Goal: Transaction & Acquisition: Purchase product/service

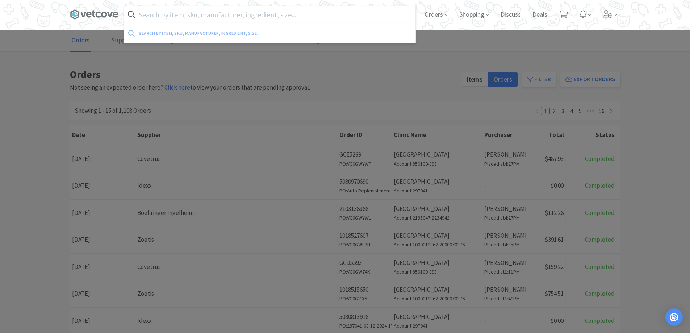
click at [231, 17] on input "text" at bounding box center [269, 14] width 291 height 17
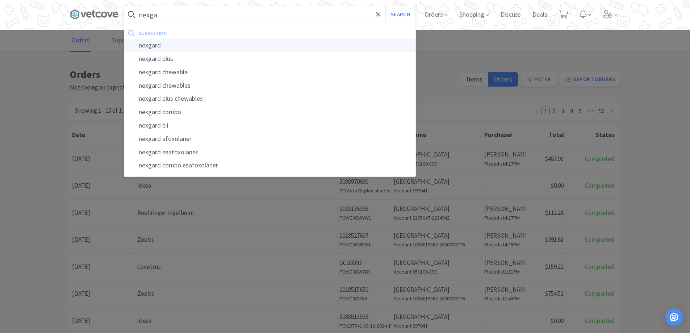
click at [207, 50] on div "nexgard" at bounding box center [269, 45] width 291 height 13
type input "nexgard"
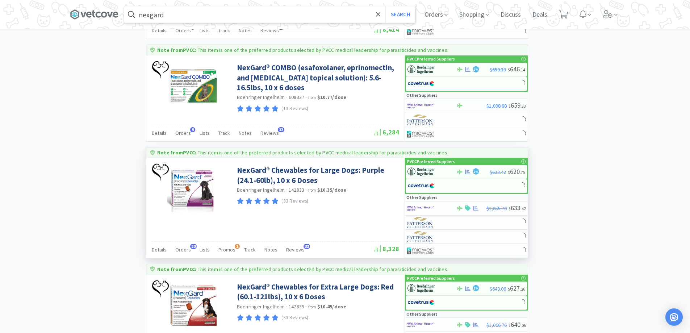
scroll to position [507, 0]
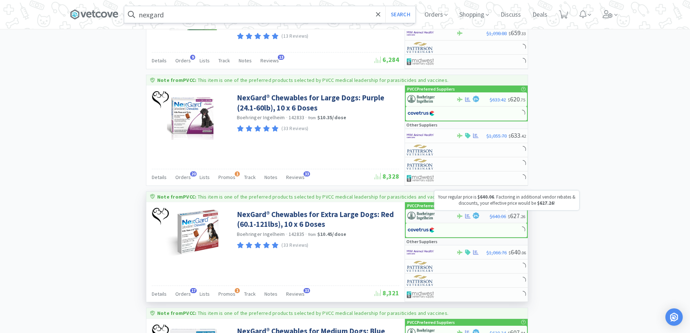
click at [494, 216] on span "$640.06" at bounding box center [498, 216] width 16 height 7
select select "1"
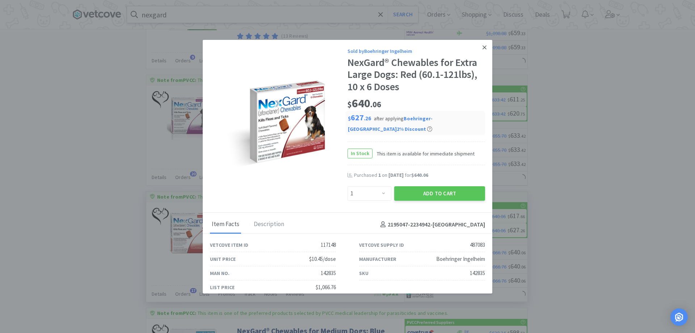
click at [482, 44] on link at bounding box center [484, 48] width 13 height 16
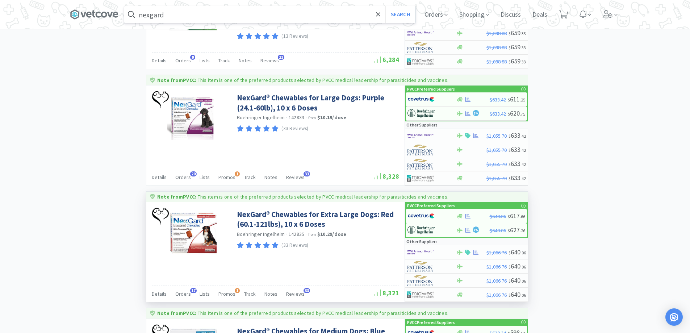
click at [638, 255] on div "× Filter Results Synced Suppliers Only Manufacturers Only Compounds Only Previo…" at bounding box center [345, 339] width 690 height 1605
click at [475, 216] on div at bounding box center [472, 215] width 33 height 5
select select "1"
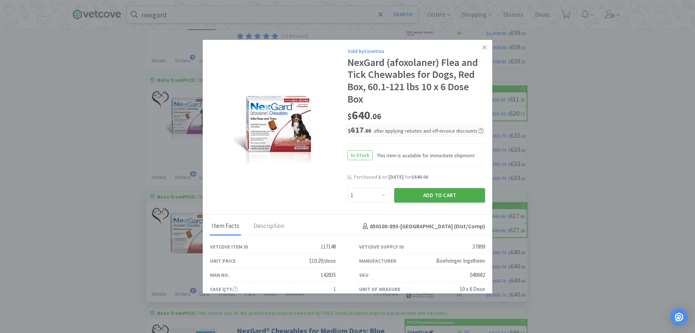
click at [419, 193] on button "Add to Cart" at bounding box center [439, 195] width 91 height 14
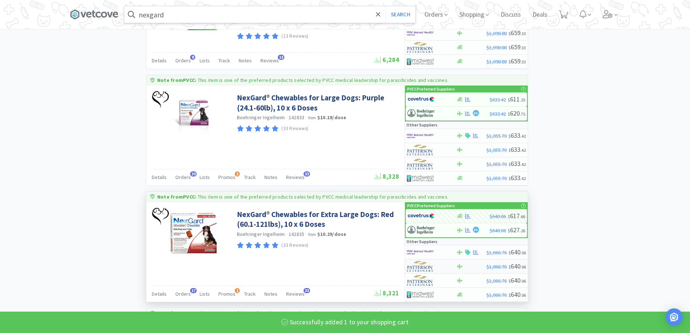
select select "1"
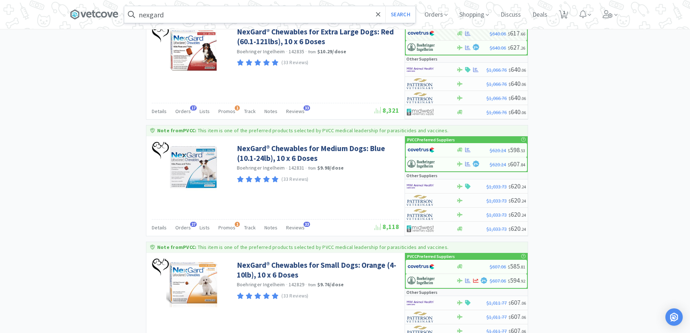
scroll to position [724, 0]
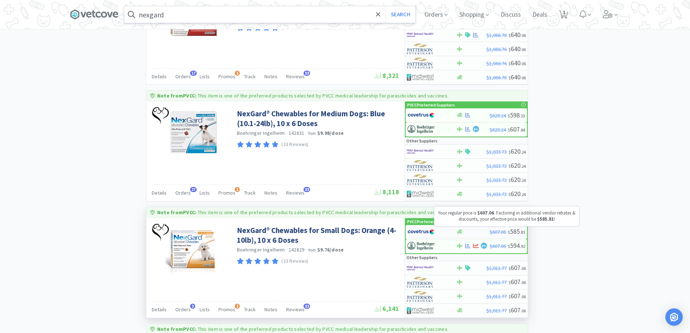
click at [502, 231] on span "$607.06" at bounding box center [498, 232] width 16 height 7
select select "1"
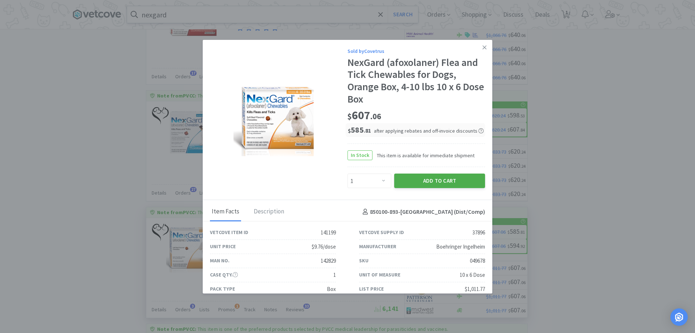
click at [419, 181] on button "Add to Cart" at bounding box center [439, 180] width 91 height 14
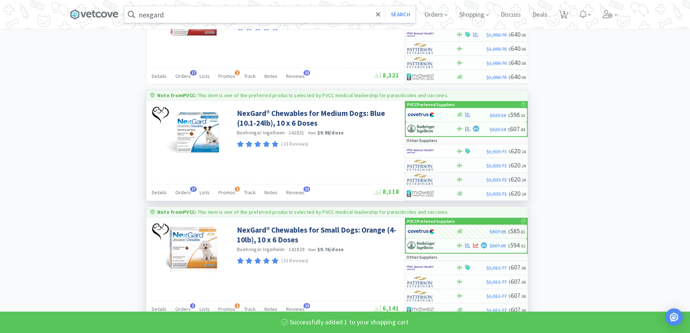
select select "1"
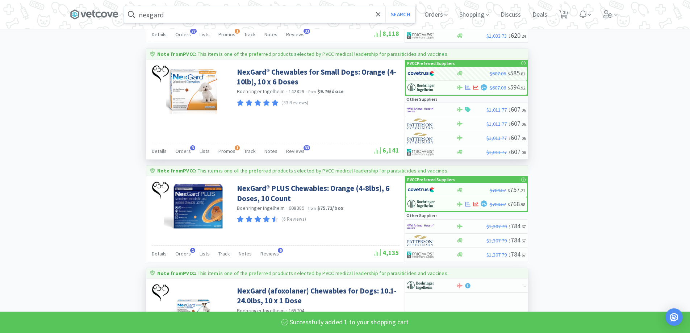
scroll to position [1014, 0]
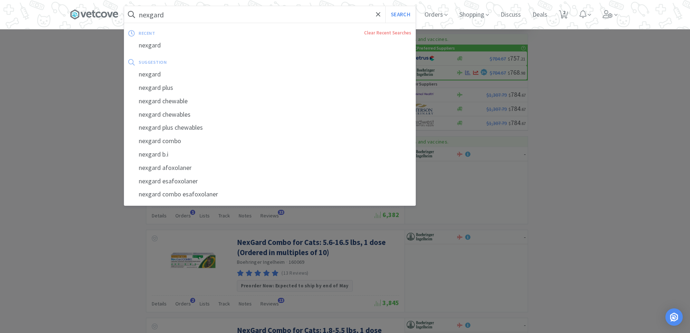
click at [198, 17] on input "nexgard" at bounding box center [269, 14] width 291 height 17
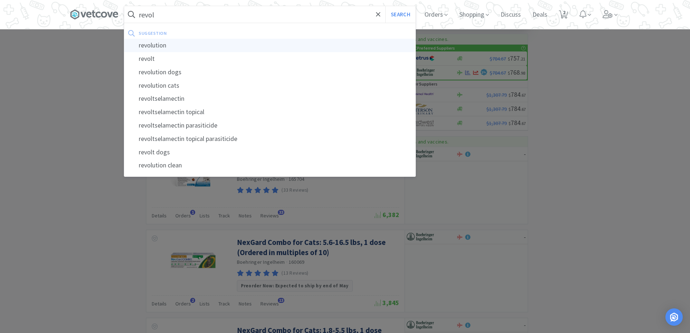
click at [186, 45] on div "revolution" at bounding box center [269, 45] width 291 height 13
type input "revolution"
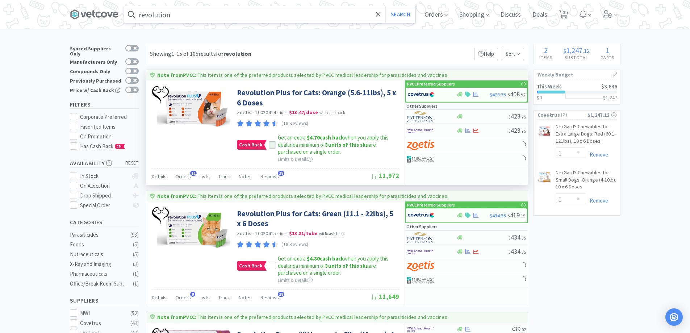
click at [274, 143] on div at bounding box center [272, 144] width 7 height 7
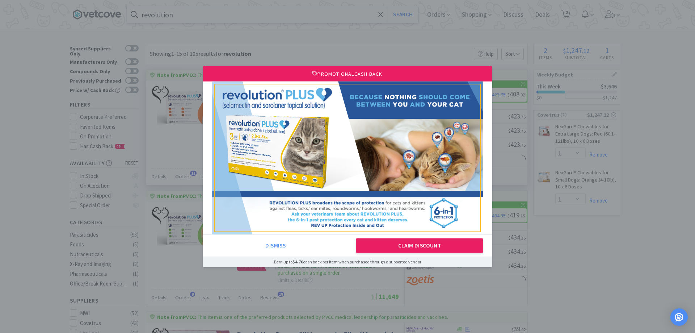
drag, startPoint x: 414, startPoint y: 242, endPoint x: 444, endPoint y: 212, distance: 42.8
click at [414, 242] on button "Claim Discount" at bounding box center [420, 245] width 128 height 14
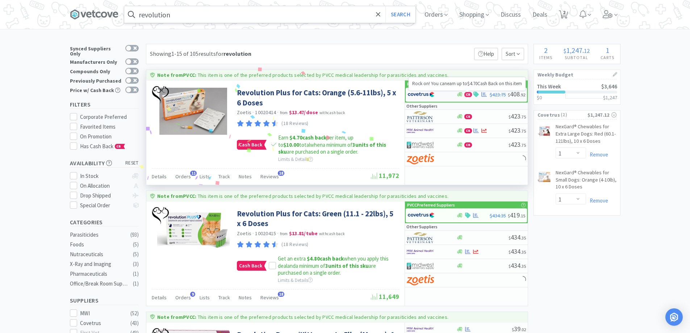
click at [467, 93] on span "CB" at bounding box center [468, 94] width 7 height 4
select select "1"
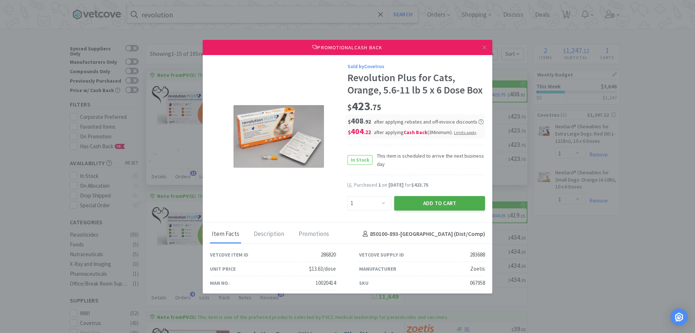
click at [426, 210] on button "Add to Cart" at bounding box center [439, 203] width 91 height 14
select select "1"
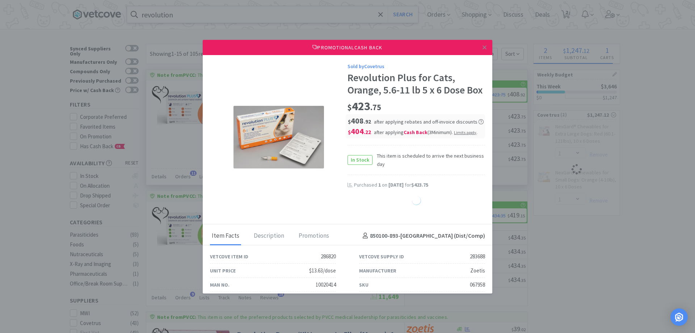
select select "1"
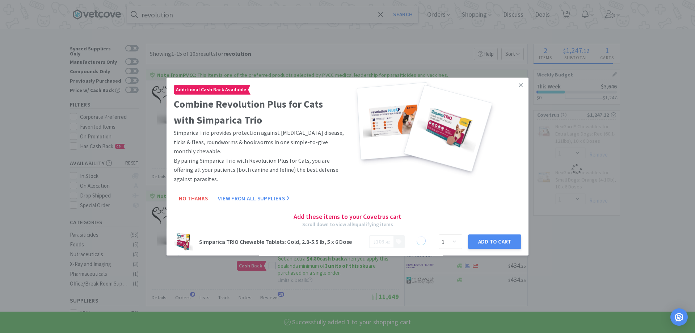
select select "1"
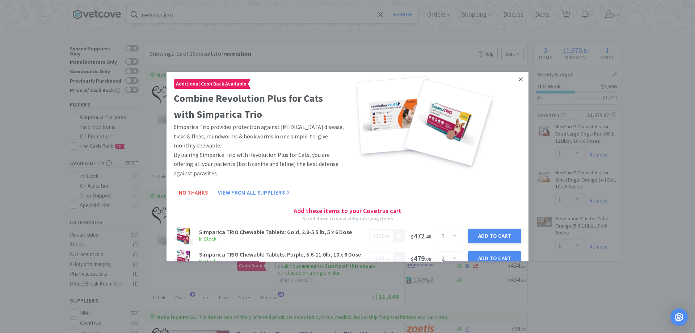
click at [518, 76] on link at bounding box center [521, 80] width 13 height 16
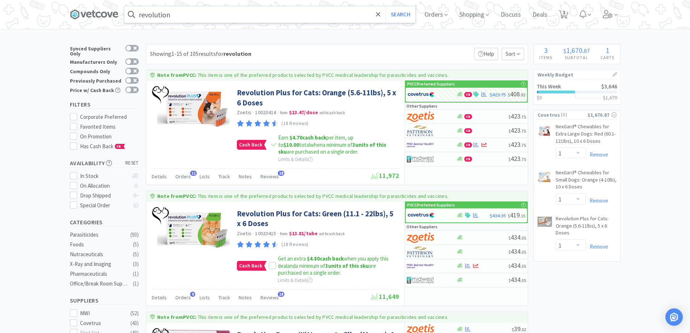
click at [179, 16] on input "revolution" at bounding box center [269, 14] width 291 height 17
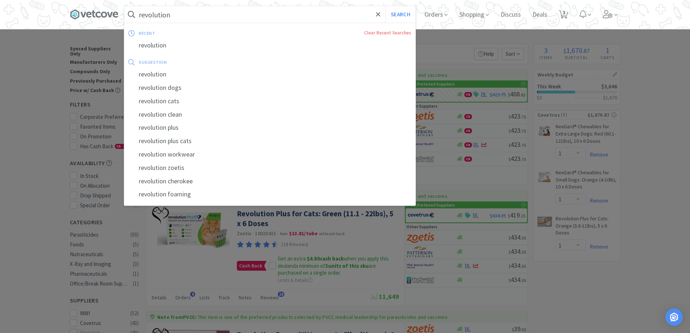
click at [188, 18] on input "revolution" at bounding box center [269, 14] width 291 height 17
type input "r"
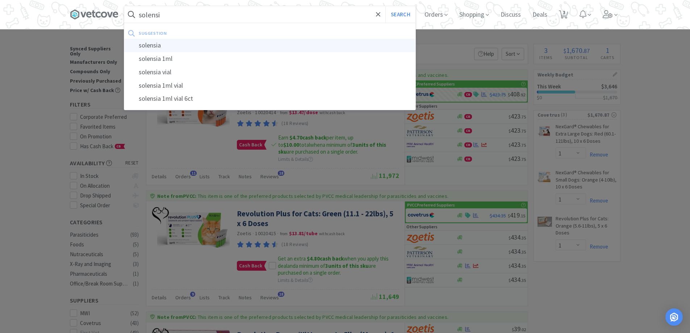
click at [159, 43] on div "solensia" at bounding box center [269, 45] width 291 height 13
type input "solensia"
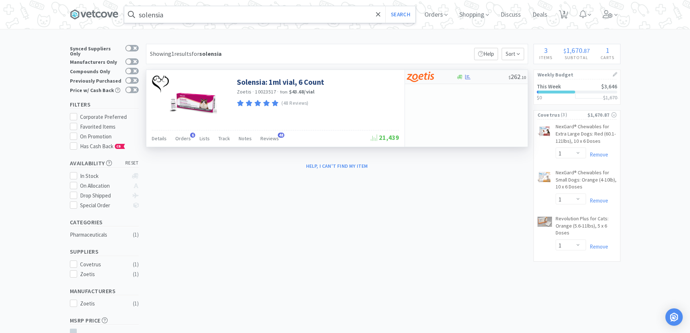
click at [438, 73] on div at bounding box center [427, 77] width 40 height 12
select select "1"
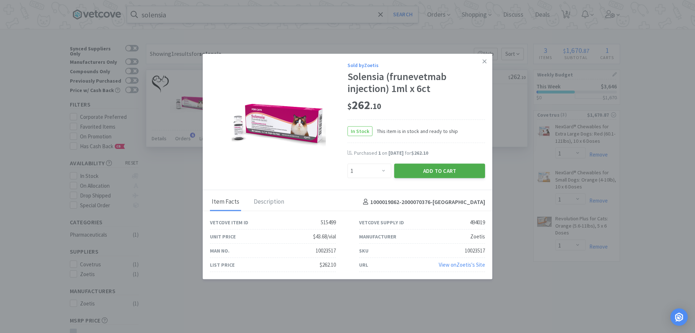
click at [438, 172] on button "Add to Cart" at bounding box center [439, 171] width 91 height 14
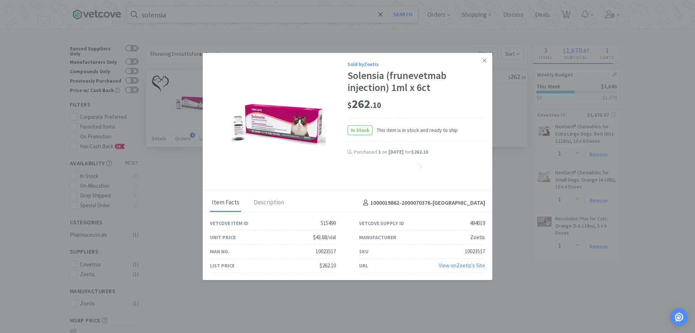
select select "1"
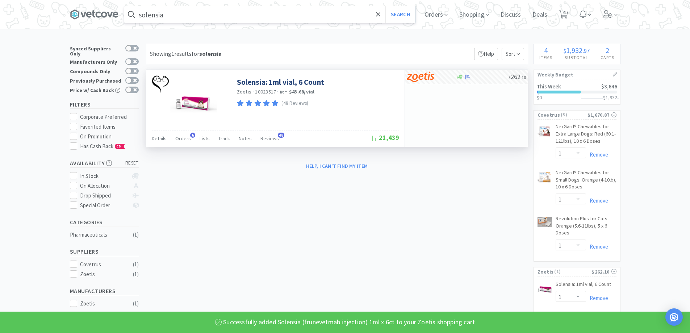
click at [175, 14] on input "solensia" at bounding box center [269, 14] width 291 height 17
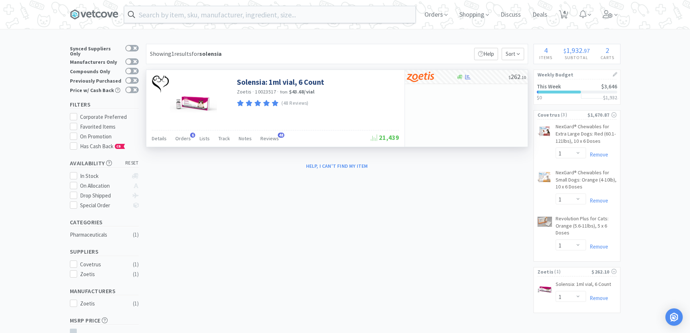
drag, startPoint x: 382, startPoint y: 158, endPoint x: 422, endPoint y: -44, distance: 205.2
click at [422, 0] on html "Orders Shopping Discuss Discuss Deals Deals 4 4 × Filter Results Synced Supplie…" at bounding box center [345, 166] width 690 height 333
click at [234, 23] on div "Orders Shopping Discuss Discuss Deals Deals 4 4" at bounding box center [345, 14] width 551 height 29
click at [212, 12] on input "text" at bounding box center [269, 14] width 291 height 17
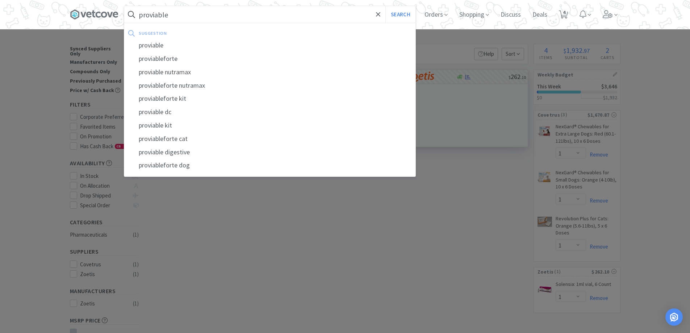
type input "proviable"
click at [385, 6] on button "Search" at bounding box center [400, 14] width 30 height 17
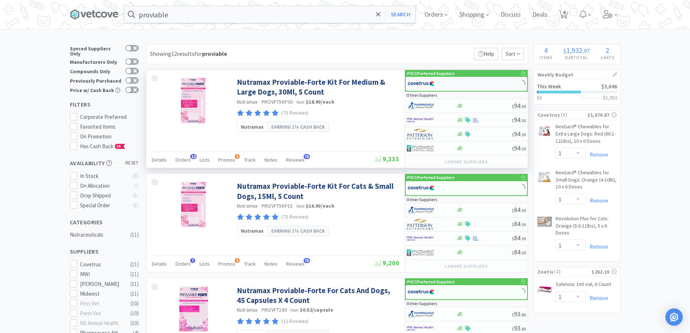
click at [460, 86] on div at bounding box center [466, 84] width 121 height 14
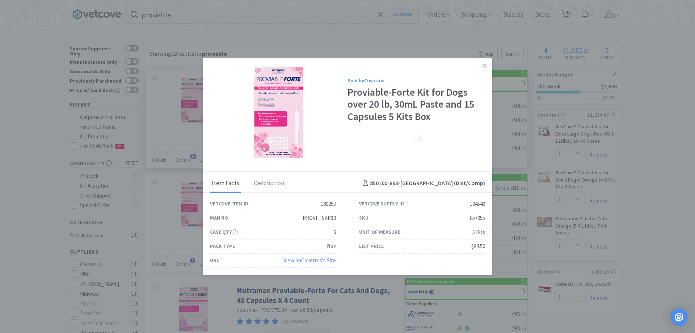
select select "1"
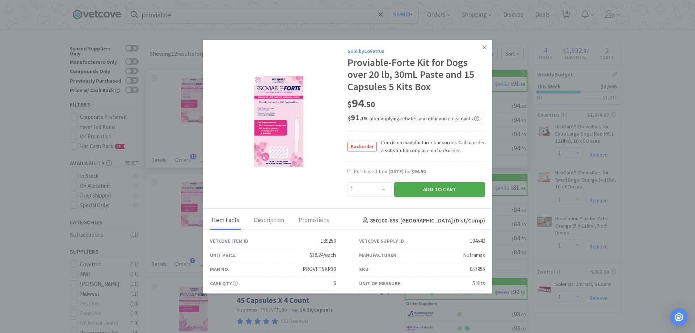
click at [431, 191] on button "Add to Cart" at bounding box center [439, 189] width 91 height 14
click at [478, 46] on link at bounding box center [484, 48] width 13 height 16
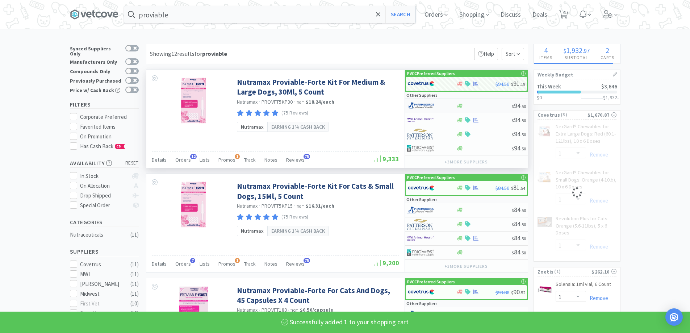
click at [477, 106] on div at bounding box center [483, 105] width 55 height 5
select select "1"
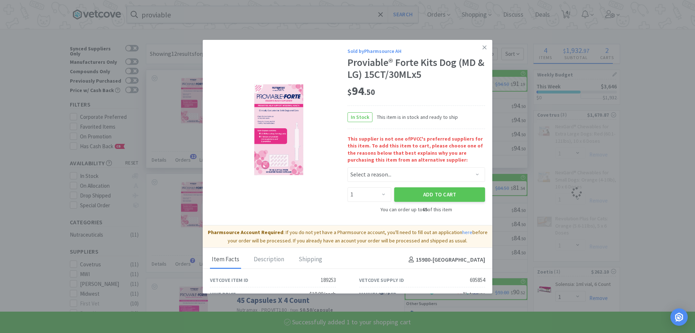
select select "1"
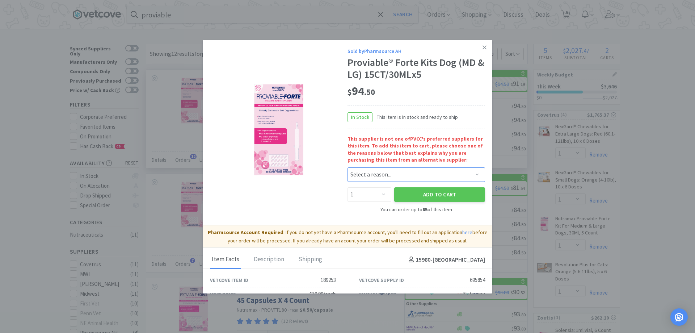
click at [430, 174] on select "Select a reason... Availability - This item is out of stock at the preferred su…" at bounding box center [417, 174] width 138 height 14
select select "availability"
click at [348, 167] on select "Select a reason... Availability - This item is out of stock at the preferred su…" at bounding box center [417, 174] width 138 height 14
click at [483, 48] on icon at bounding box center [485, 47] width 4 height 7
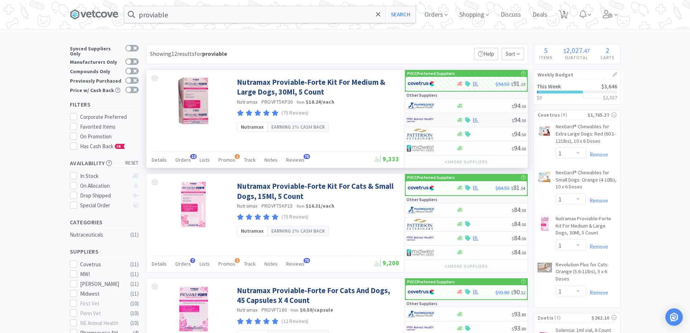
click at [498, 119] on div at bounding box center [483, 119] width 55 height 5
select select "1"
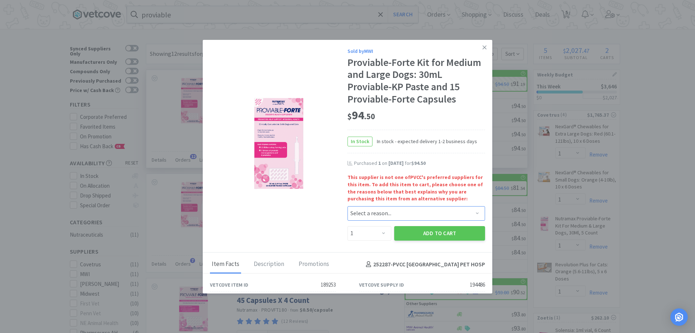
click at [394, 210] on select "Select a reason... Availability - This item is out of stock at the preferred su…" at bounding box center [417, 213] width 138 height 14
select select "availability"
click at [348, 206] on select "Select a reason... Availability - This item is out of stock at the preferred su…" at bounding box center [417, 213] width 138 height 14
click at [412, 239] on button "Add to Cart" at bounding box center [439, 233] width 91 height 14
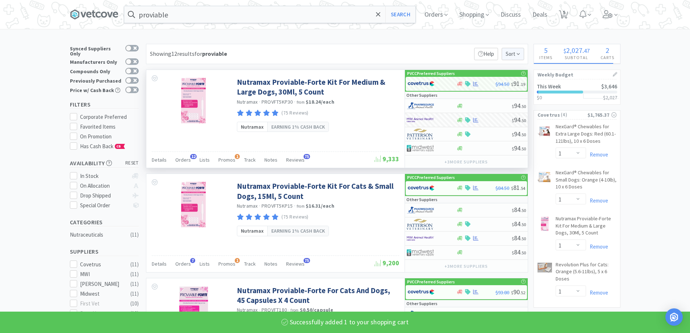
select select "1"
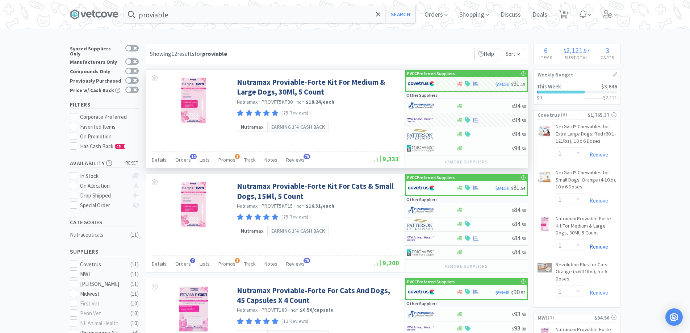
drag, startPoint x: 601, startPoint y: 246, endPoint x: 450, endPoint y: 202, distance: 157.3
click at [600, 246] on link "Remove" at bounding box center [597, 246] width 22 height 7
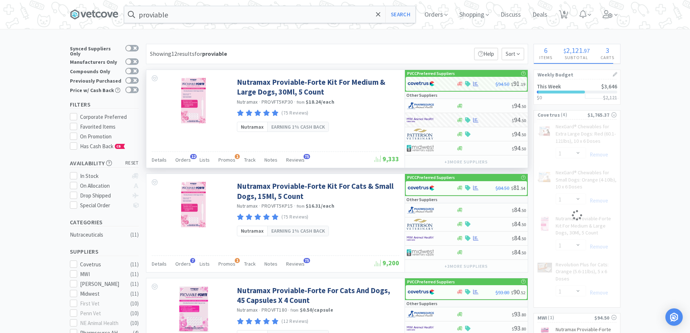
select select "1"
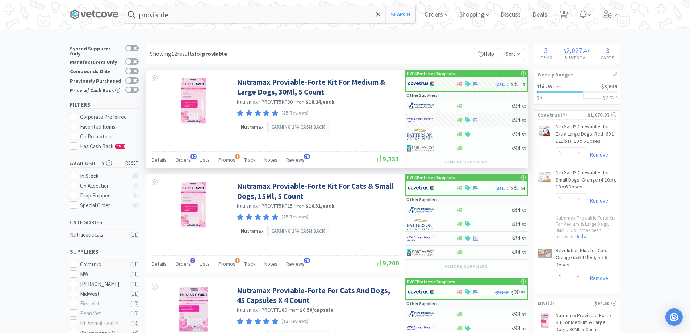
click at [191, 22] on input "proviable" at bounding box center [269, 14] width 291 height 17
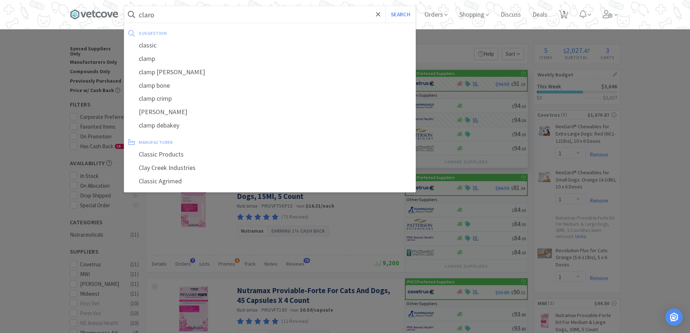
type input "claro"
click at [385, 6] on button "Search" at bounding box center [400, 14] width 30 height 17
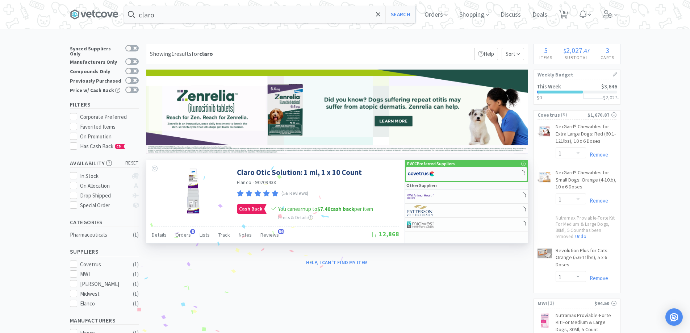
click at [441, 173] on div at bounding box center [427, 174] width 40 height 12
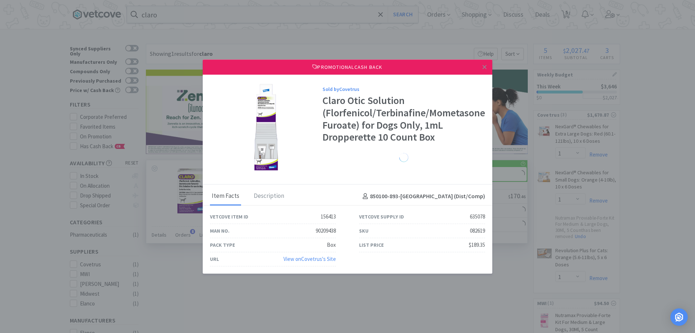
select select "1"
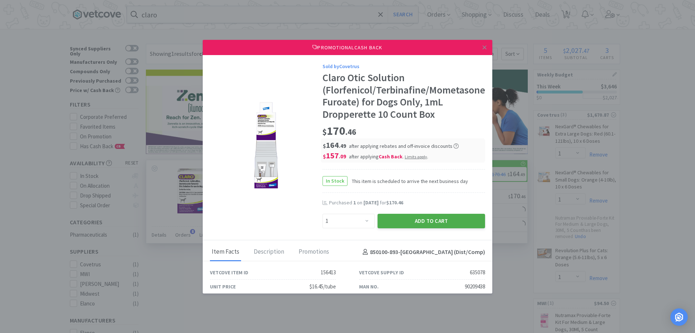
click at [393, 216] on button "Add to Cart" at bounding box center [432, 221] width 108 height 14
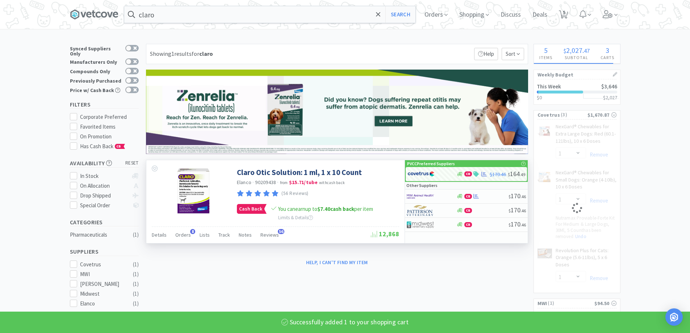
select select "1"
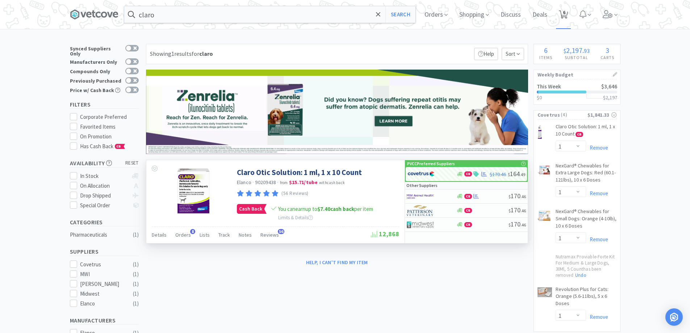
click at [571, 18] on span "6" at bounding box center [563, 14] width 15 height 29
select select "1"
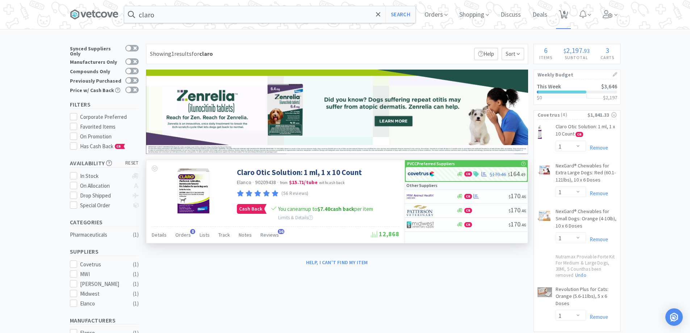
select select "1"
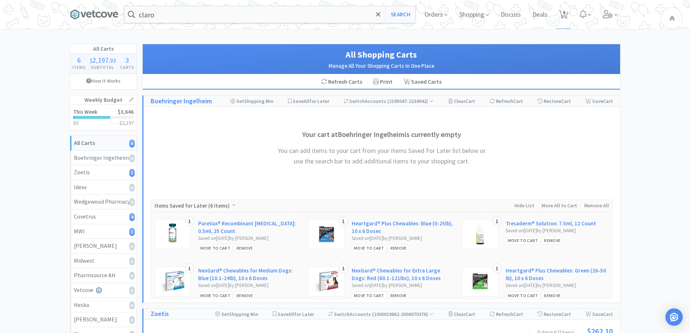
scroll to position [254, 0]
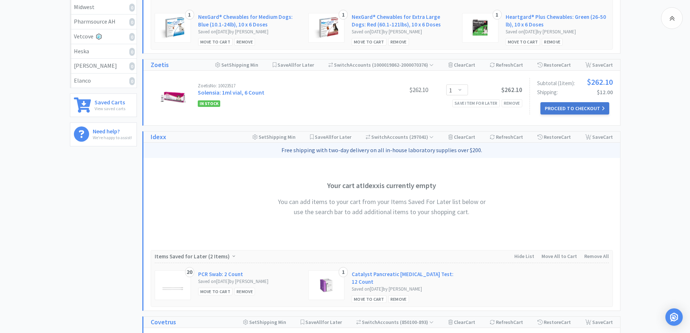
click at [579, 107] on button "Proceed to Checkout" at bounding box center [574, 108] width 69 height 12
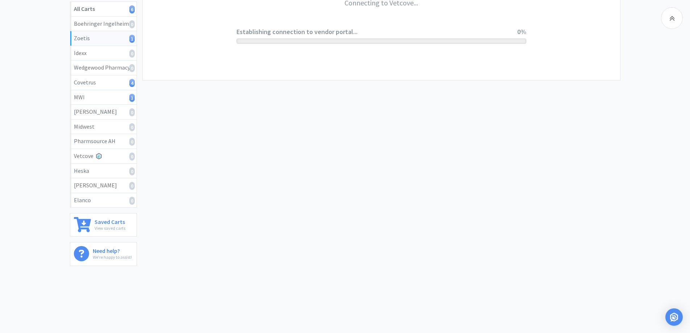
scroll to position [134, 0]
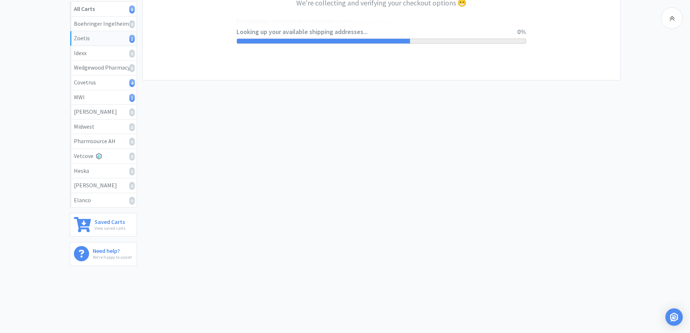
select select "invoice"
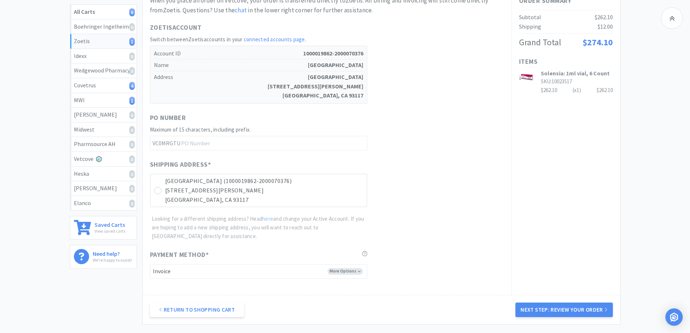
scroll to position [197, 0]
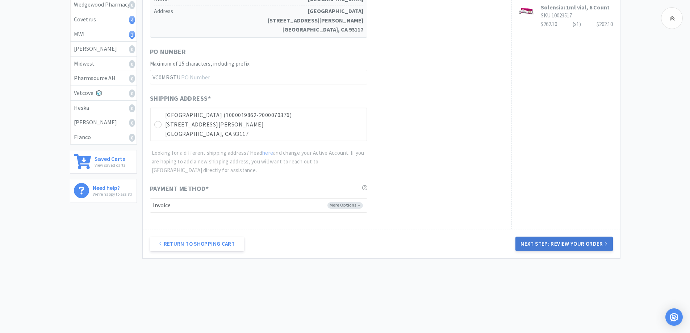
click at [584, 249] on button "Next Step: Review Your Order" at bounding box center [563, 244] width 97 height 14
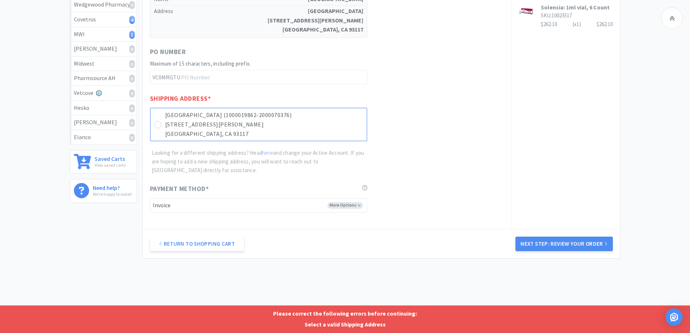
drag, startPoint x: 165, startPoint y: 105, endPoint x: 166, endPoint y: 110, distance: 5.2
click at [165, 106] on div "Shipping Address * [GEOGRAPHIC_DATA] (1000019862-2000070376) [STREET_ADDRESS][P…" at bounding box center [327, 133] width 354 height 81
click at [170, 111] on p "[GEOGRAPHIC_DATA] (1000019862-2000070376)" at bounding box center [264, 114] width 198 height 9
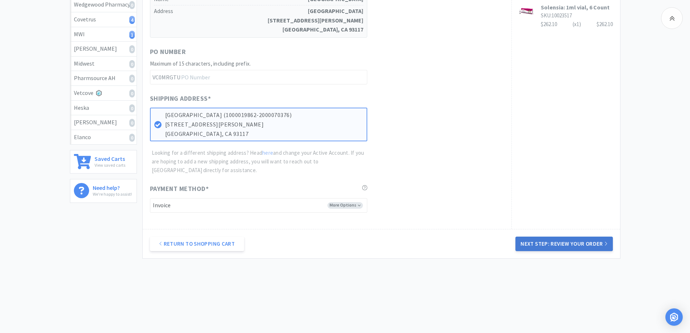
click at [593, 248] on button "Next Step: Review Your Order" at bounding box center [563, 244] width 97 height 14
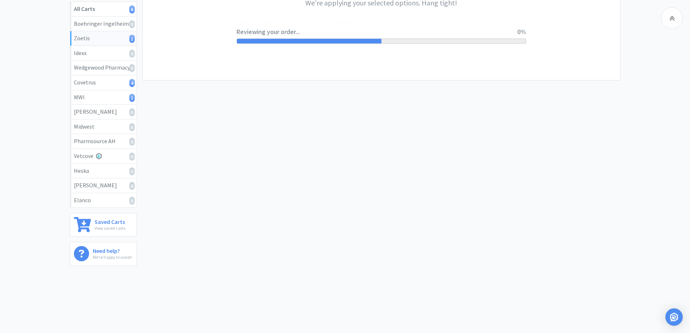
scroll to position [0, 0]
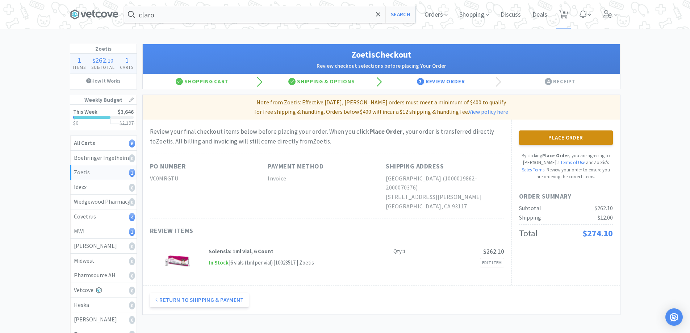
click at [537, 141] on button "Place Order" at bounding box center [566, 137] width 94 height 14
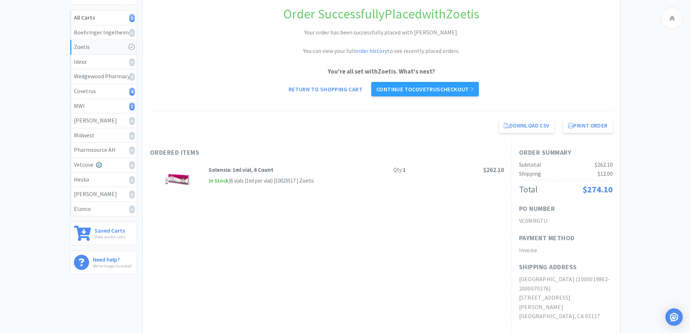
scroll to position [145, 0]
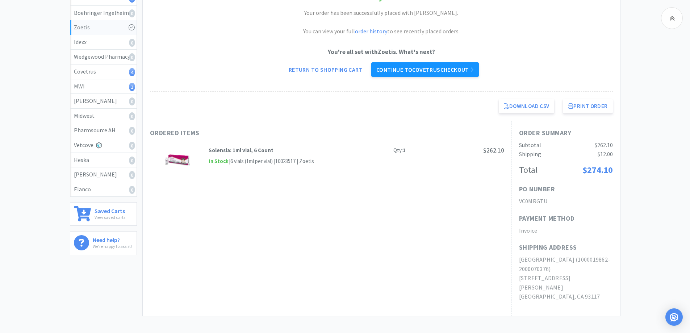
click at [452, 71] on link "Continue to Covetrus checkout" at bounding box center [425, 69] width 108 height 14
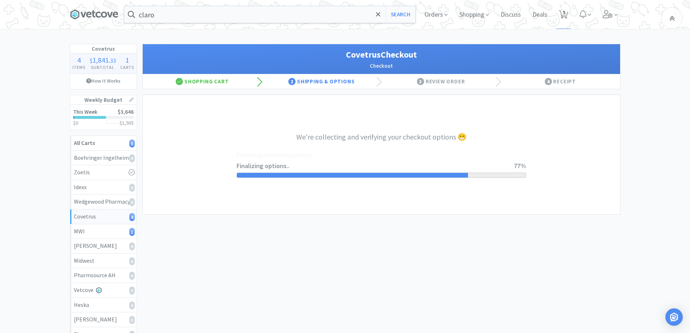
select select "ACCOUNT"
select select "cvt-standard-net"
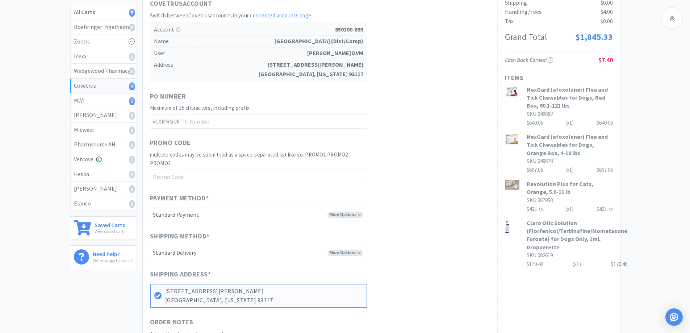
scroll to position [217, 0]
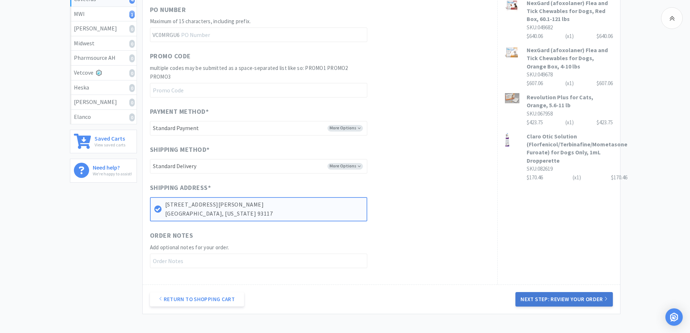
click at [555, 301] on button "Next Step: Review Your Order" at bounding box center [563, 299] width 97 height 14
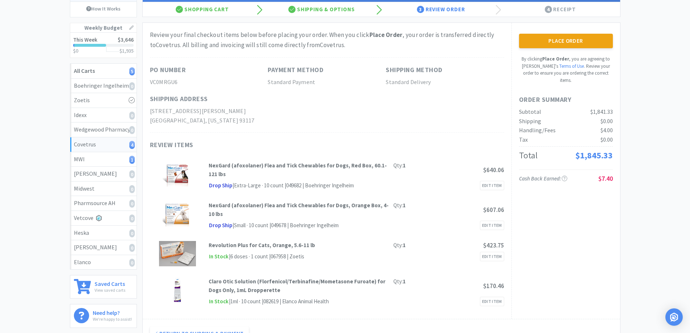
scroll to position [0, 0]
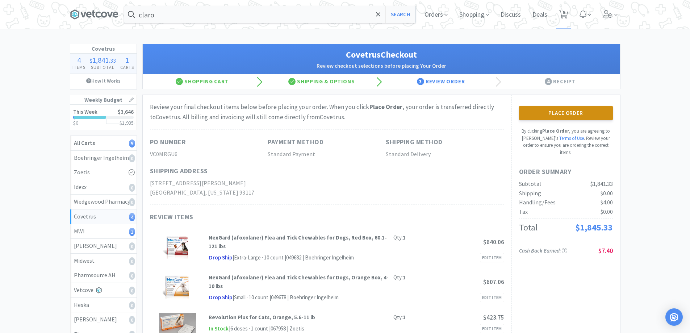
click at [554, 112] on button "Place Order" at bounding box center [566, 113] width 94 height 14
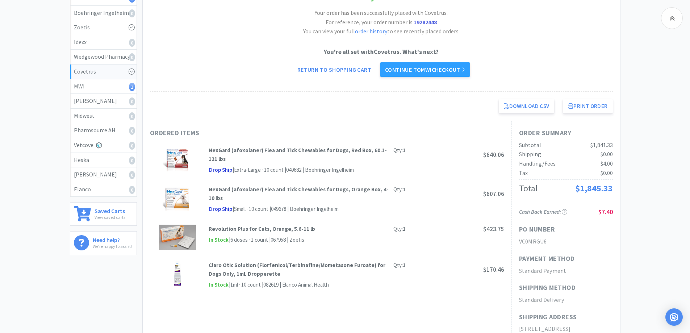
scroll to position [36, 0]
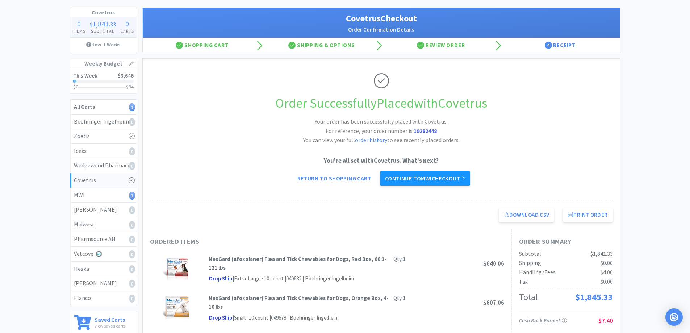
click at [452, 180] on link "Continue to MWI checkout" at bounding box center [425, 178] width 90 height 14
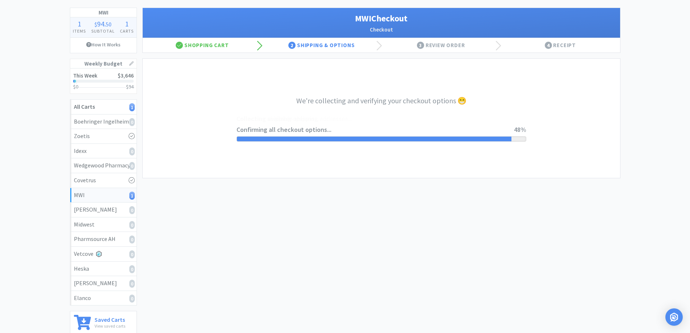
select select "STD_"
select select "FVS"
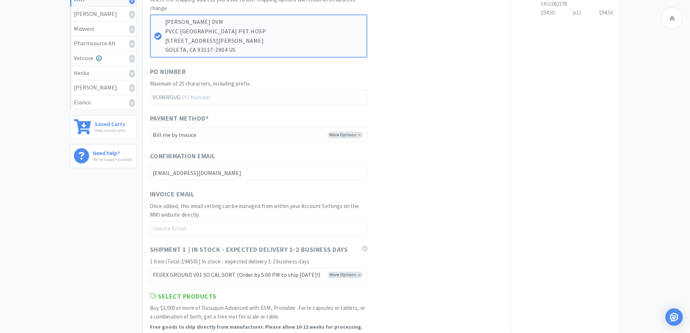
scroll to position [362, 0]
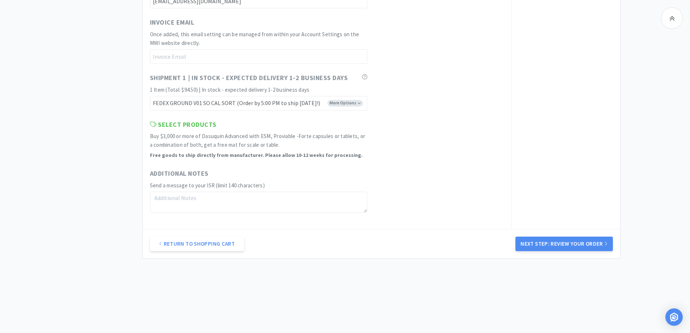
click at [584, 246] on button "Next Step: Review Your Order" at bounding box center [563, 244] width 97 height 14
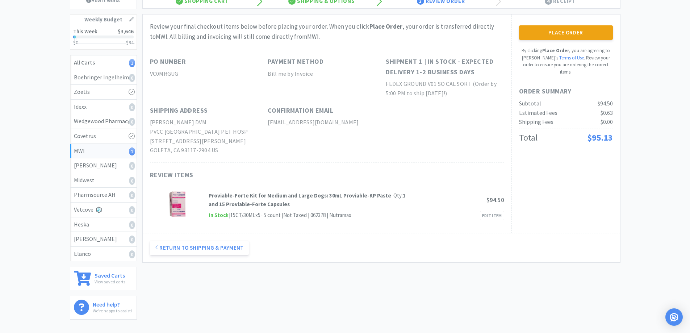
scroll to position [25, 0]
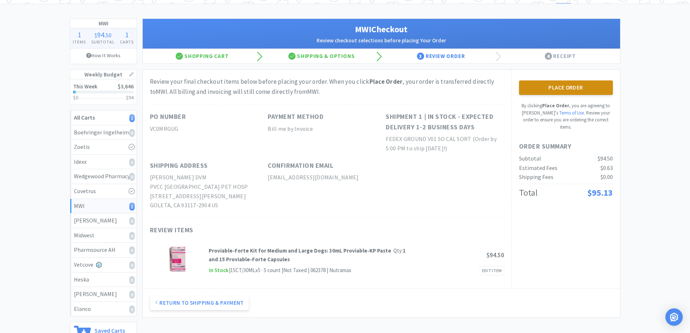
click at [562, 86] on button "Place Order" at bounding box center [566, 87] width 94 height 14
